Goal: Transaction & Acquisition: Purchase product/service

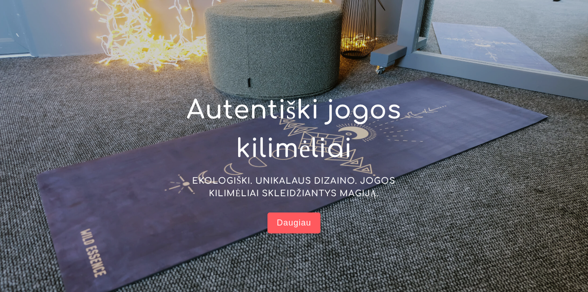
scroll to position [76, 0]
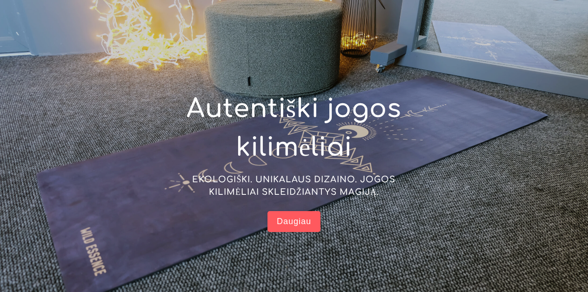
click at [291, 224] on span "Daugiau" at bounding box center [294, 221] width 34 height 11
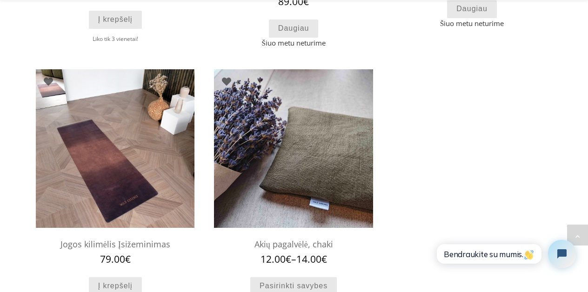
scroll to position [861, 0]
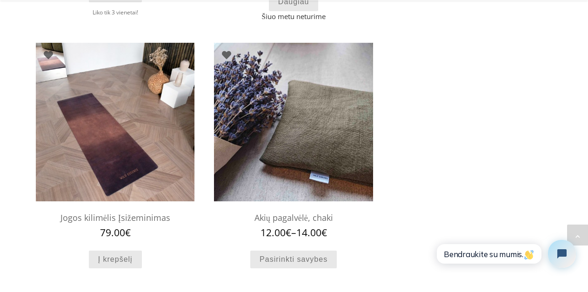
click at [123, 218] on h2 "Jogos kilimėlis Įsižeminimas" at bounding box center [115, 218] width 159 height 19
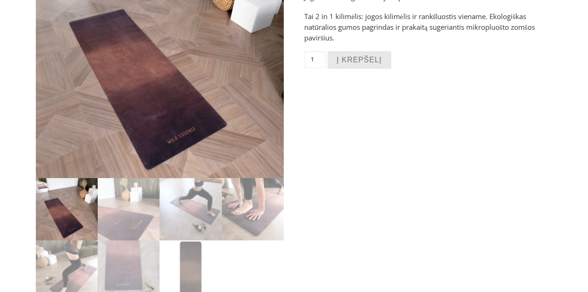
scroll to position [167, 0]
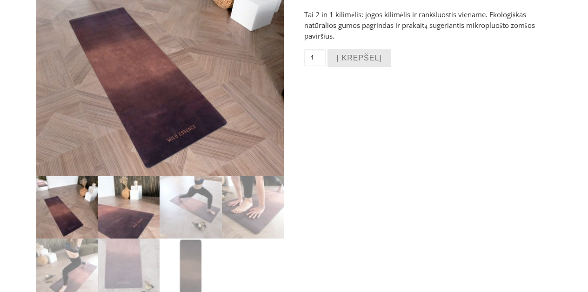
click at [119, 216] on img at bounding box center [129, 207] width 62 height 62
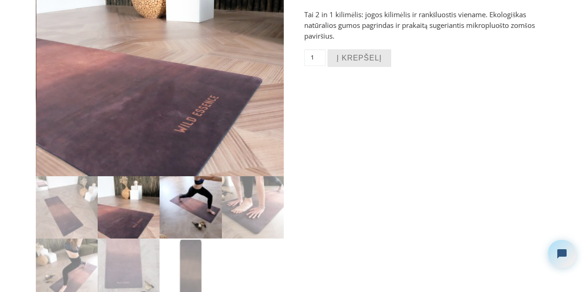
scroll to position [0, 0]
click at [212, 219] on img at bounding box center [191, 207] width 62 height 62
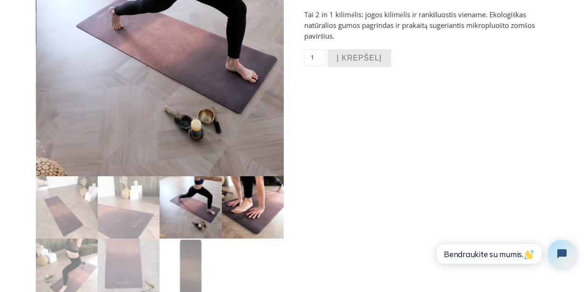
click at [252, 220] on img at bounding box center [253, 207] width 62 height 62
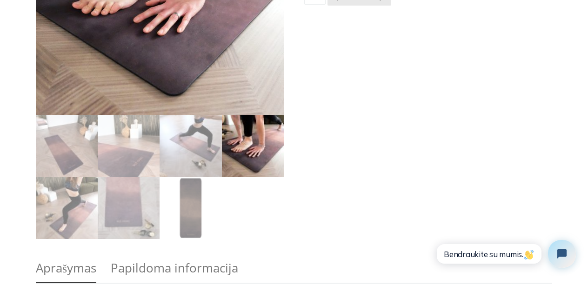
scroll to position [237, 0]
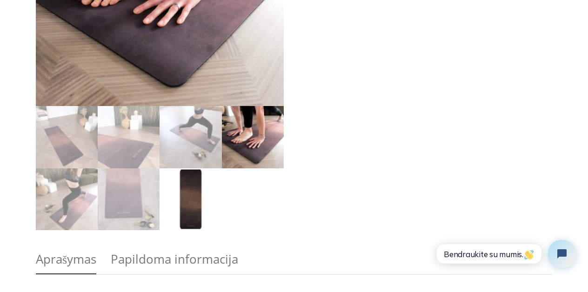
click at [180, 213] on img at bounding box center [191, 200] width 62 height 62
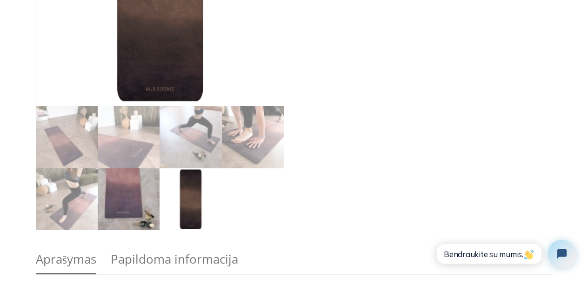
click at [145, 195] on img at bounding box center [129, 200] width 62 height 62
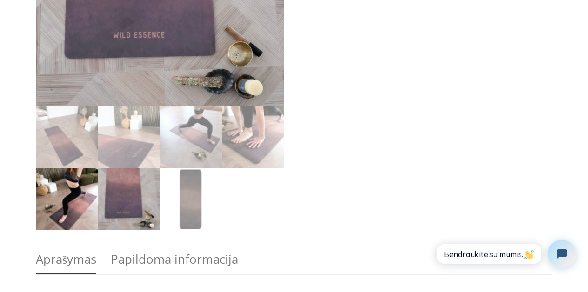
click at [76, 192] on img at bounding box center [67, 200] width 62 height 62
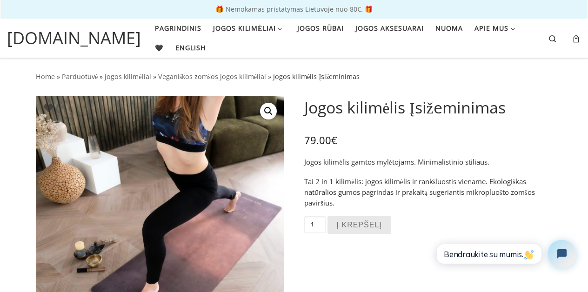
scroll to position [0, 0]
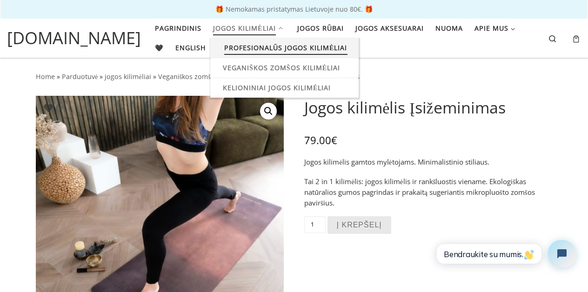
click at [252, 43] on span "Profesionalūs jogos kilimėliai" at bounding box center [285, 46] width 123 height 17
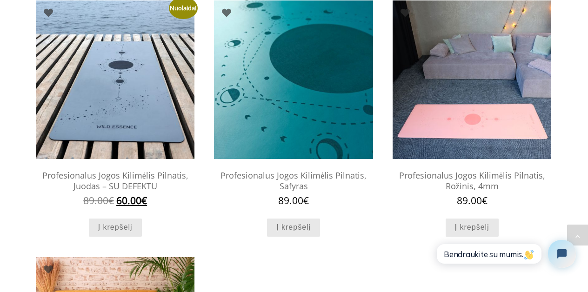
scroll to position [421, 0]
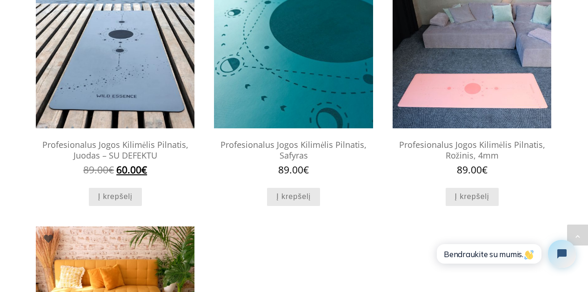
click at [159, 153] on h2 "Profesionalus Jogos Kilimėlis Pilnatis, Juodas – SU DEFEKTU" at bounding box center [115, 149] width 159 height 29
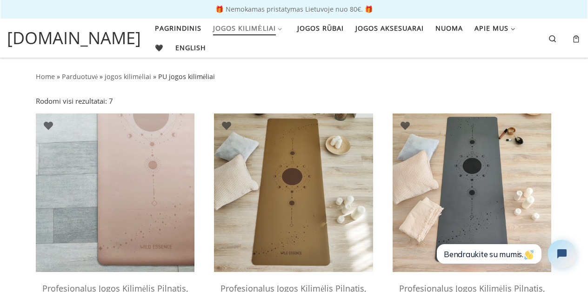
scroll to position [0, 0]
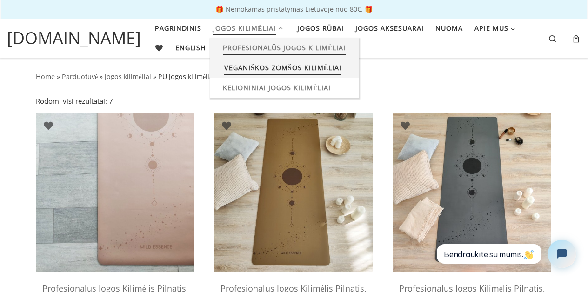
click at [236, 67] on span "Veganiškos zomšos kilimėliai" at bounding box center [282, 66] width 117 height 17
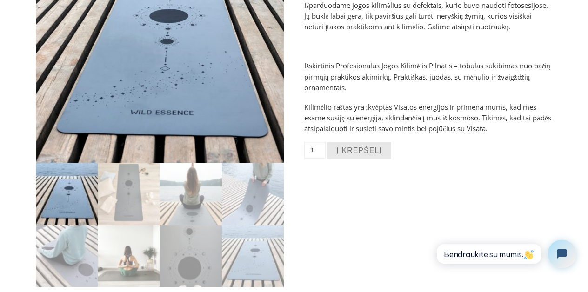
scroll to position [182, 0]
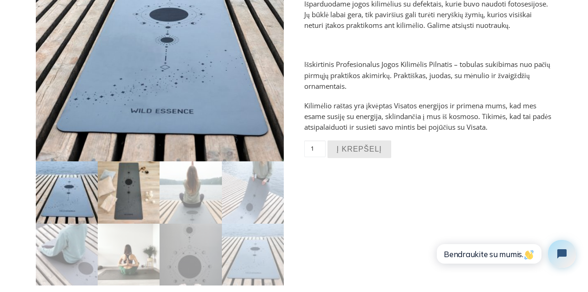
click at [149, 207] on img at bounding box center [129, 193] width 62 height 62
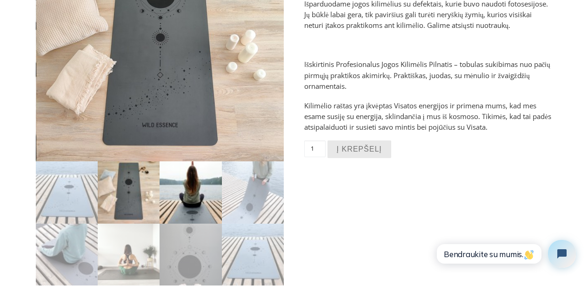
click at [184, 195] on img at bounding box center [191, 193] width 62 height 62
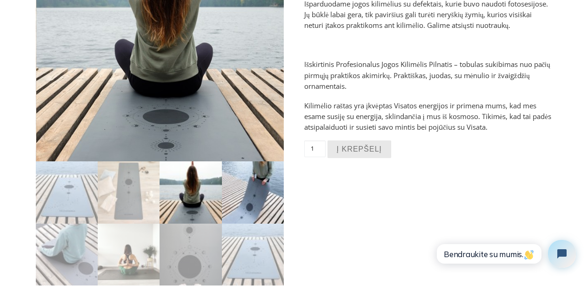
click at [237, 185] on img at bounding box center [253, 193] width 62 height 62
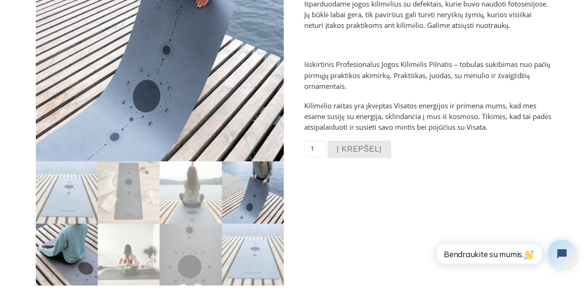
click at [52, 248] on img at bounding box center [67, 255] width 62 height 62
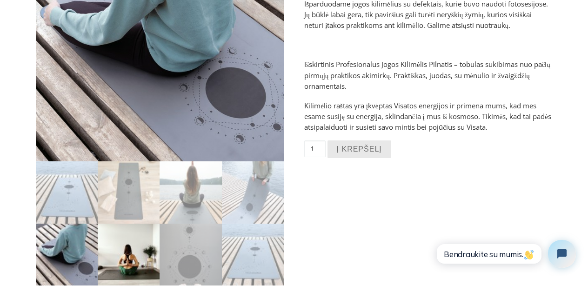
click at [103, 240] on img at bounding box center [129, 255] width 62 height 62
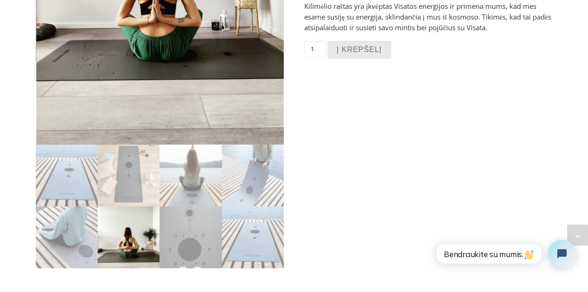
scroll to position [307, 0]
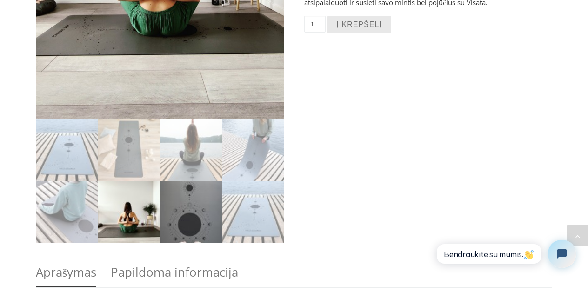
click at [199, 210] on img at bounding box center [191, 213] width 62 height 62
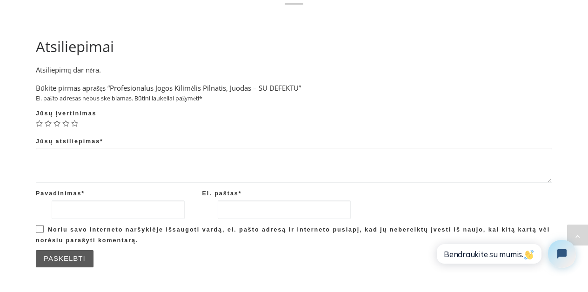
scroll to position [1186, 0]
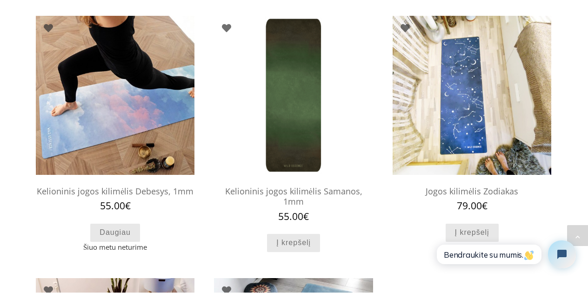
scroll to position [614, 0]
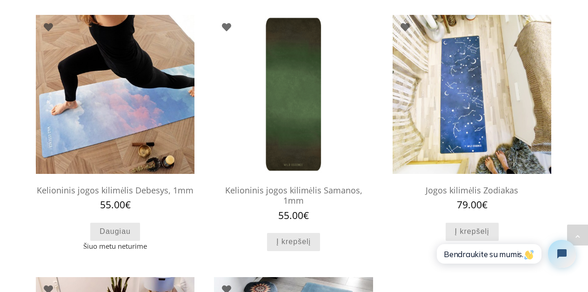
click at [256, 185] on h2 "Kelioninis jogos kilimėlis Samanos, 1mm" at bounding box center [293, 195] width 159 height 29
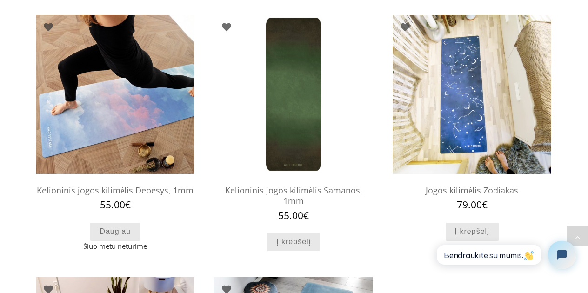
click at [318, 181] on h2 "Kelioninis jogos kilimėlis Samanos, 1mm" at bounding box center [293, 195] width 159 height 29
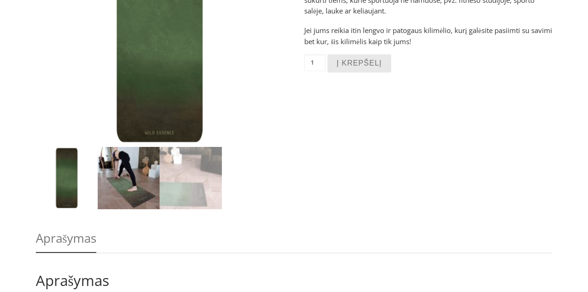
scroll to position [203, 0]
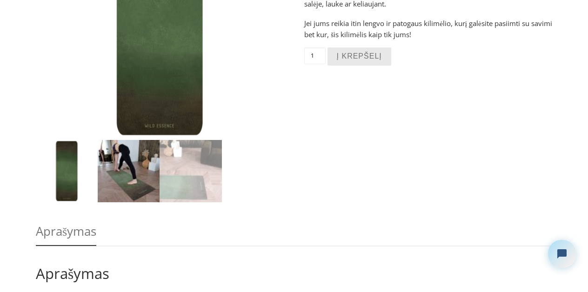
click at [142, 183] on img at bounding box center [129, 171] width 62 height 62
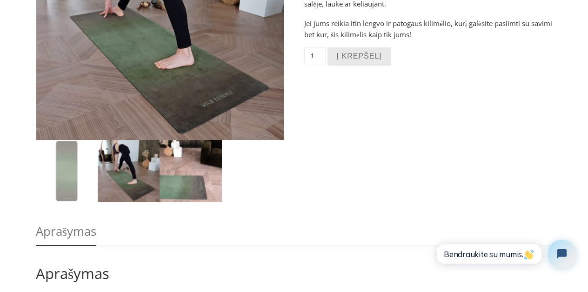
click at [184, 183] on img at bounding box center [191, 171] width 62 height 62
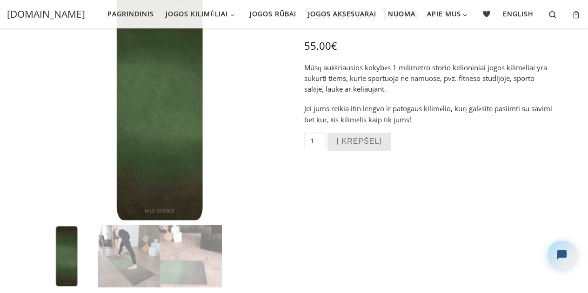
scroll to position [100, 0]
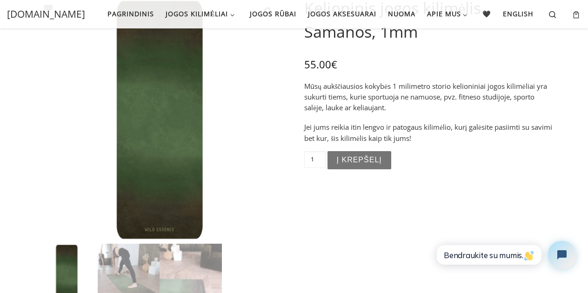
click at [362, 162] on button "Į krepšelį" at bounding box center [360, 160] width 64 height 18
